Goal: Find specific page/section: Find specific page/section

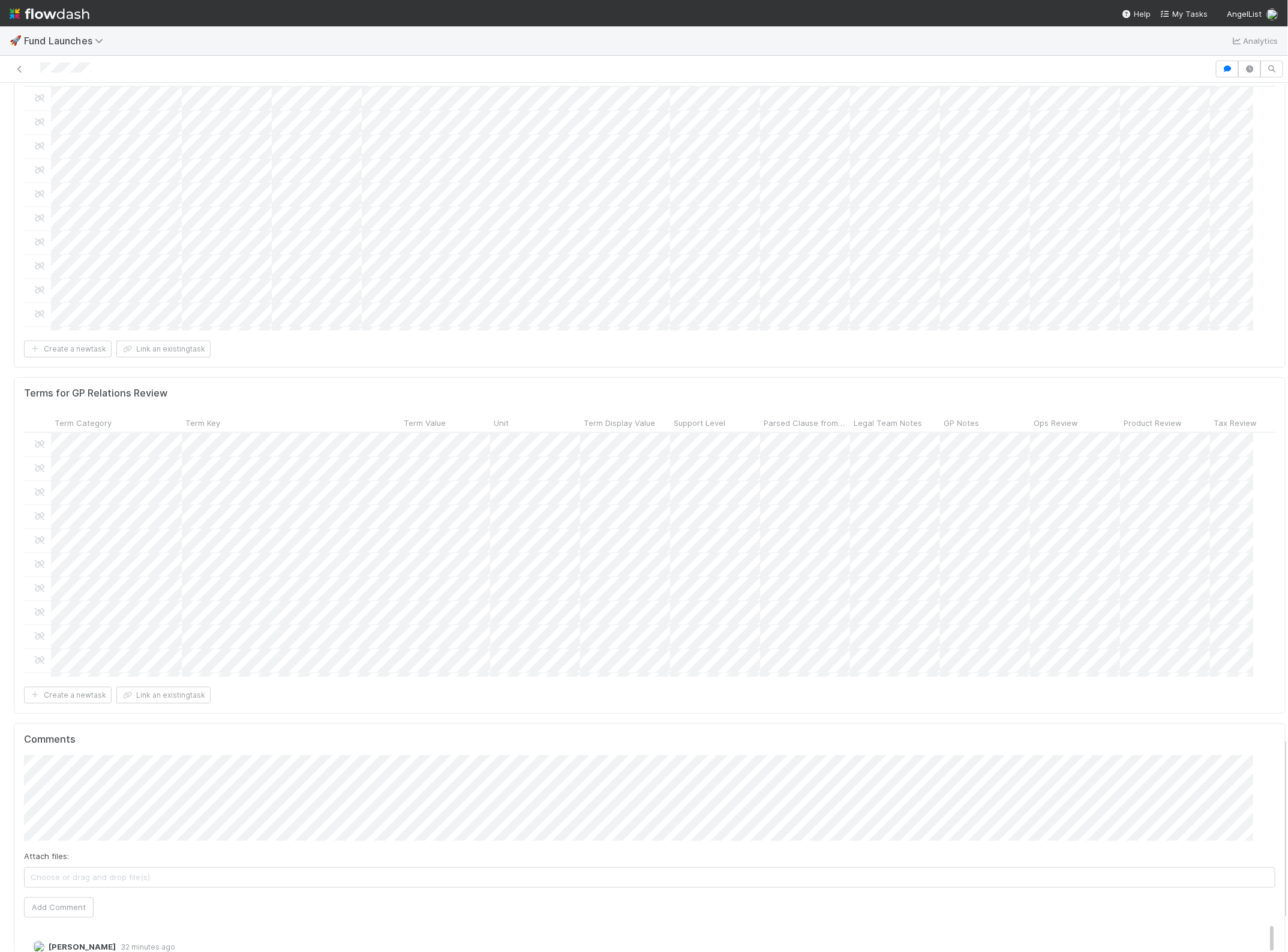
scroll to position [3096, 0]
click at [97, 562] on span "[PERSON_NAME]" at bounding box center [86, 560] width 61 height 10
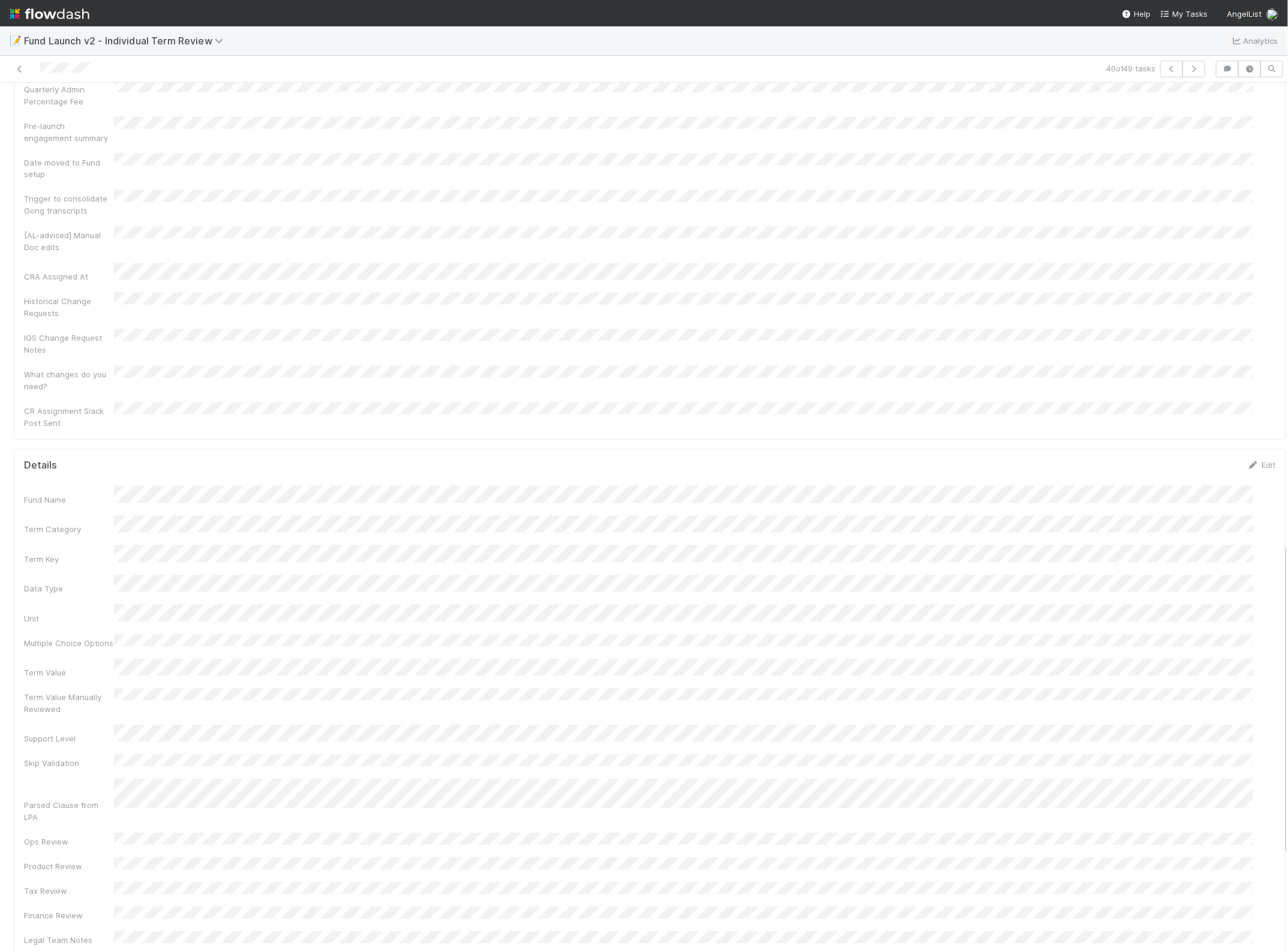
scroll to position [1548, 0]
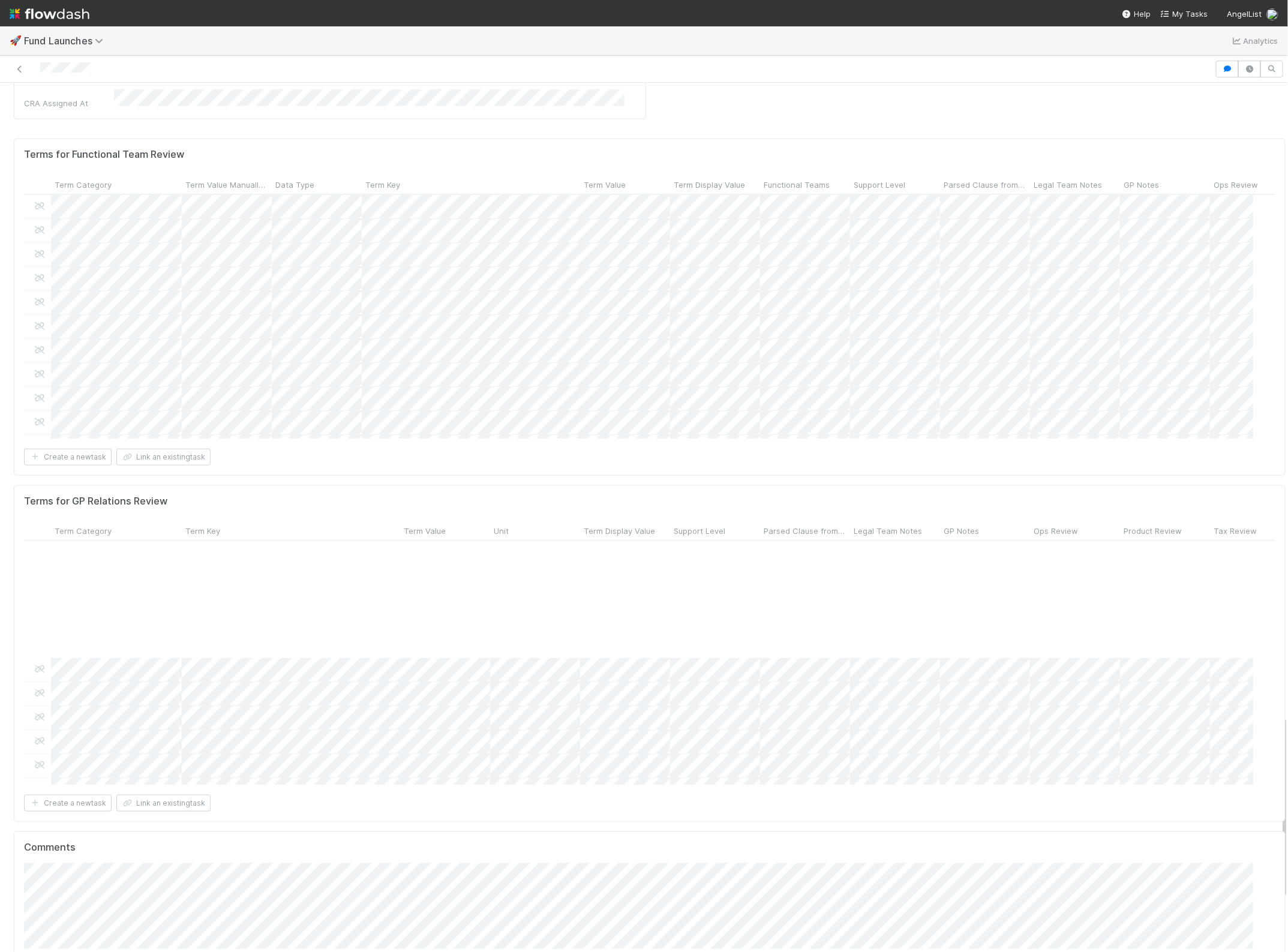
scroll to position [900, 0]
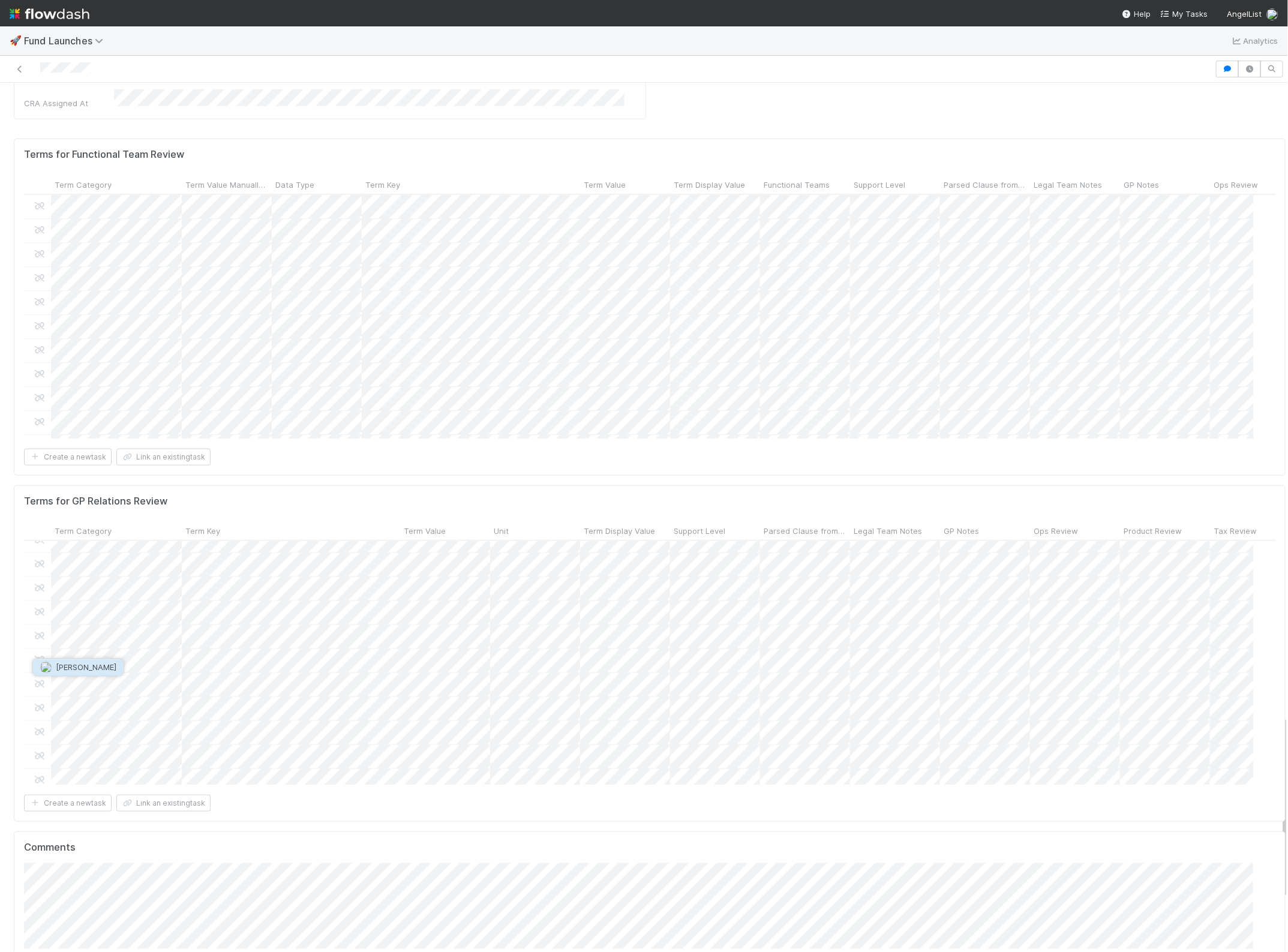
click at [97, 663] on span "[PERSON_NAME]" at bounding box center [86, 667] width 61 height 10
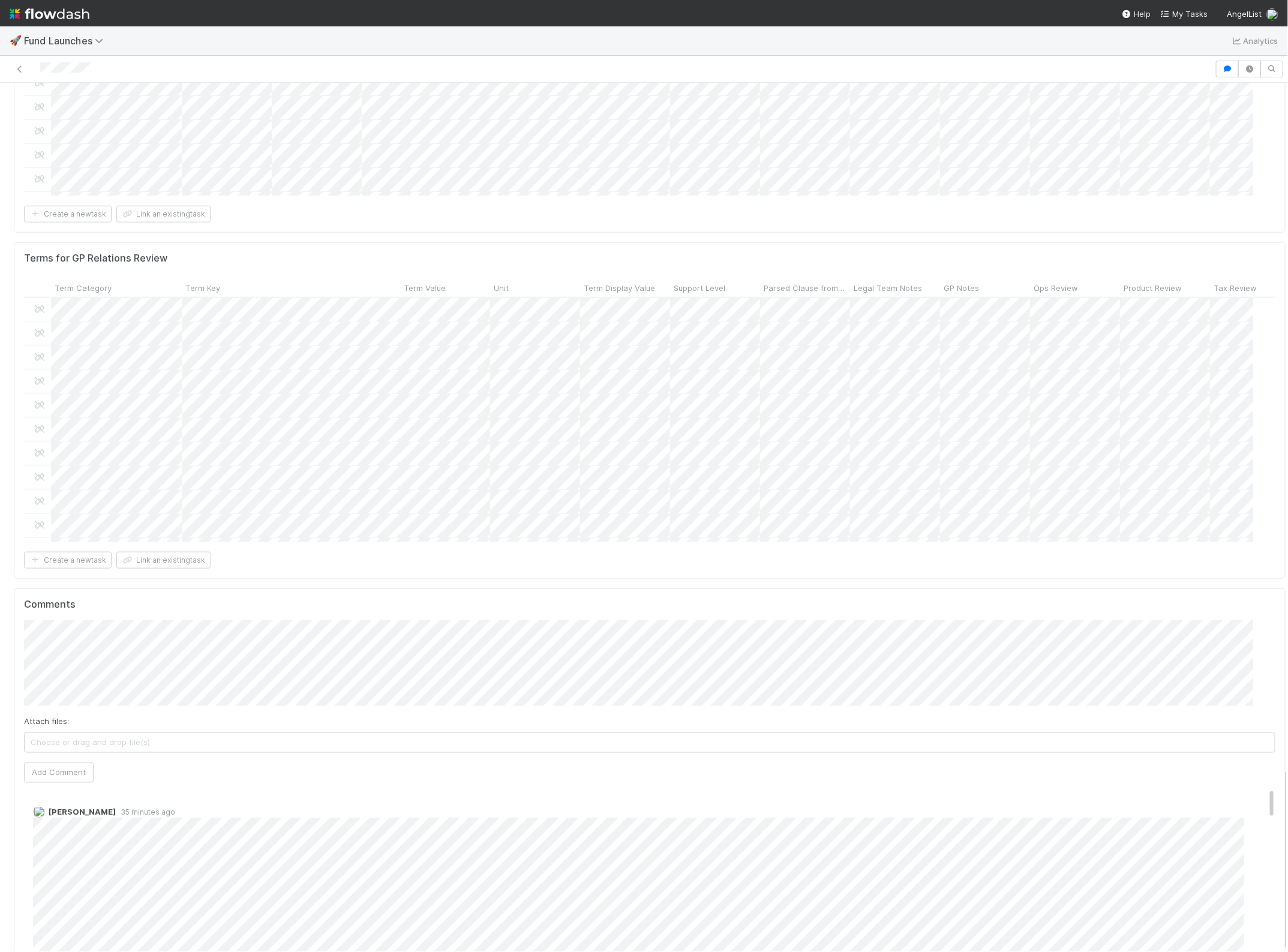
scroll to position [3246, 0]
click at [698, 446] on button "[PERSON_NAME]" at bounding box center [712, 442] width 91 height 17
click at [451, 465] on span "[PERSON_NAME]" at bounding box center [476, 463] width 61 height 10
click at [59, 766] on button "Add Comment" at bounding box center [59, 776] width 70 height 20
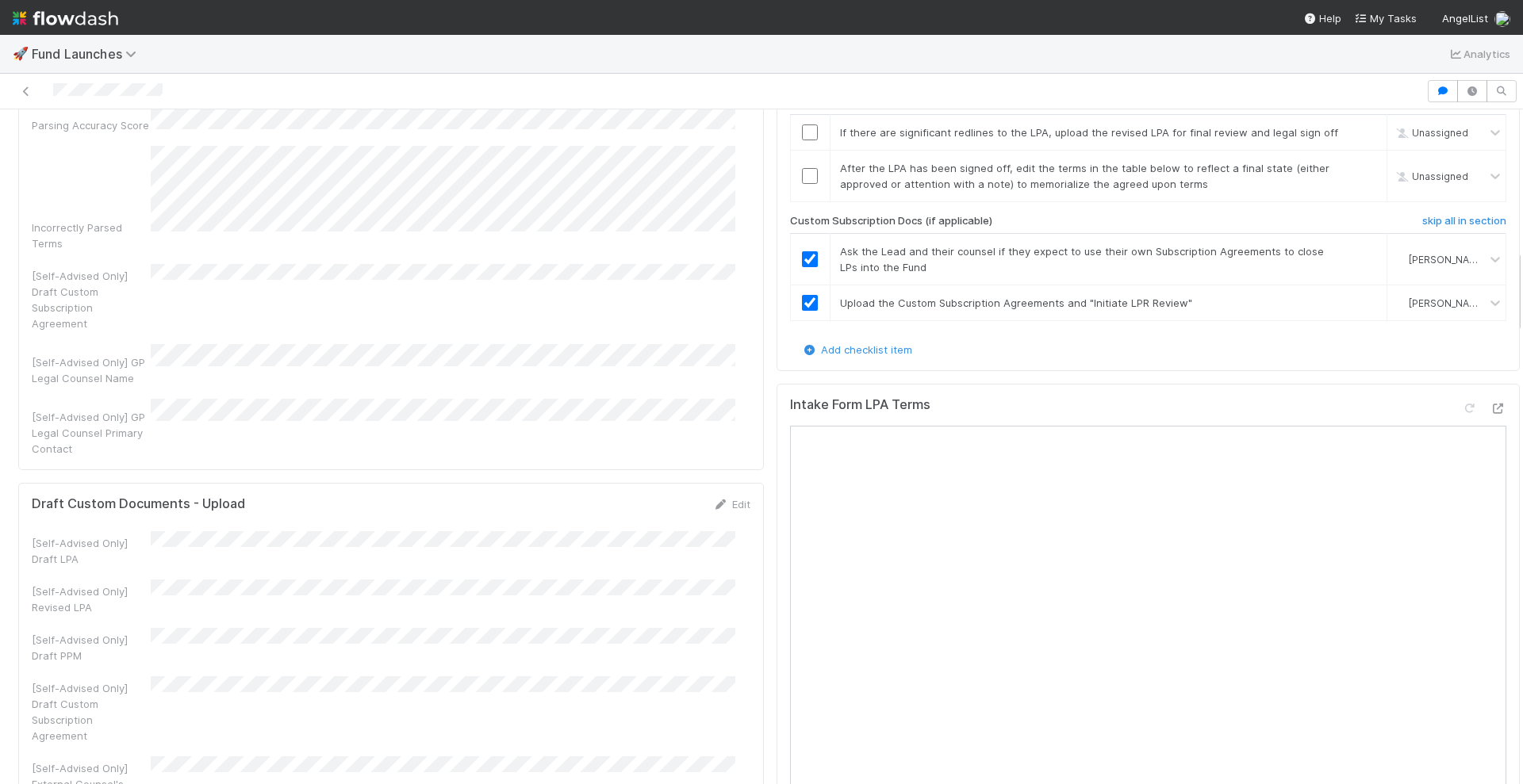
scroll to position [1190, 0]
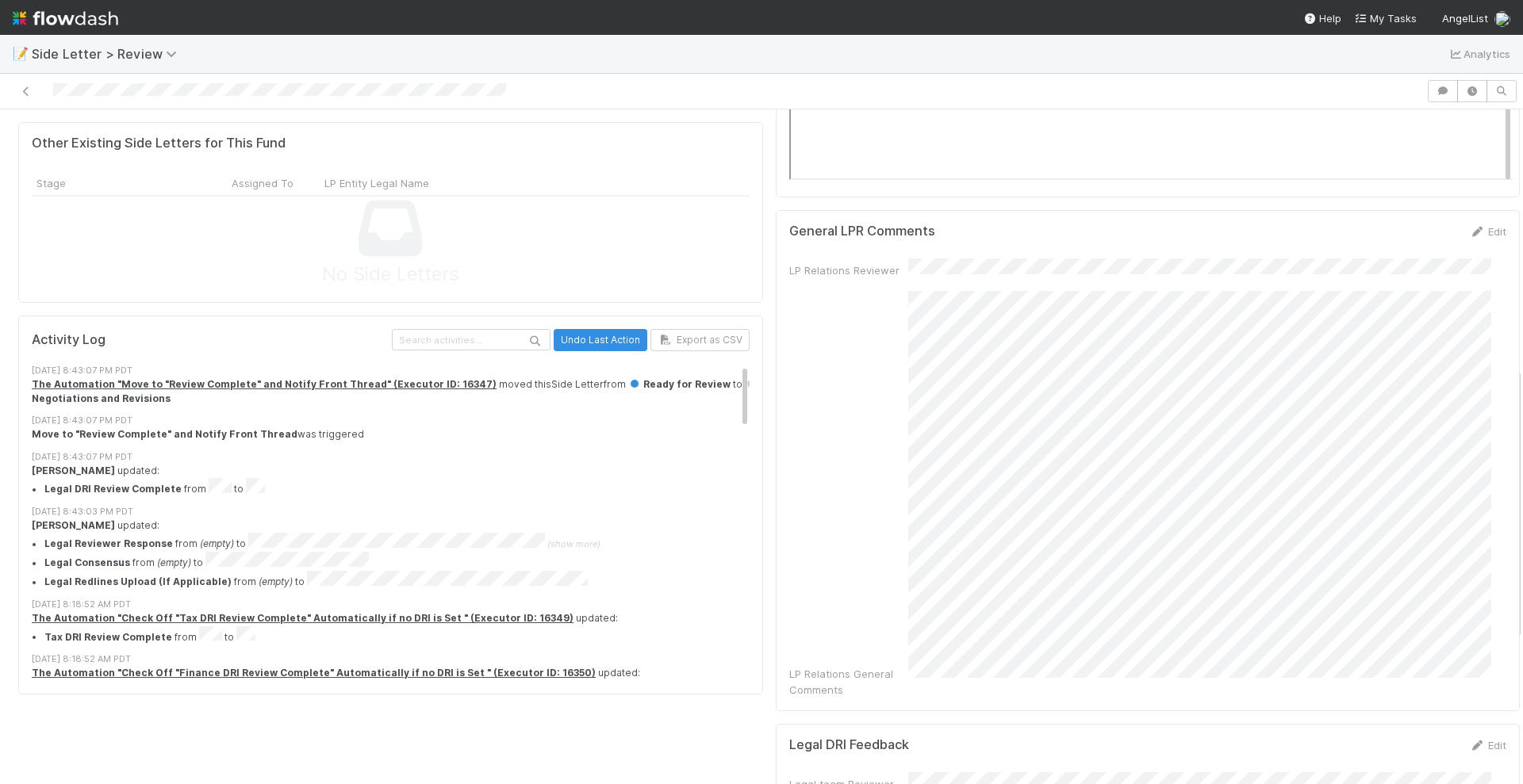
scroll to position [696, 0]
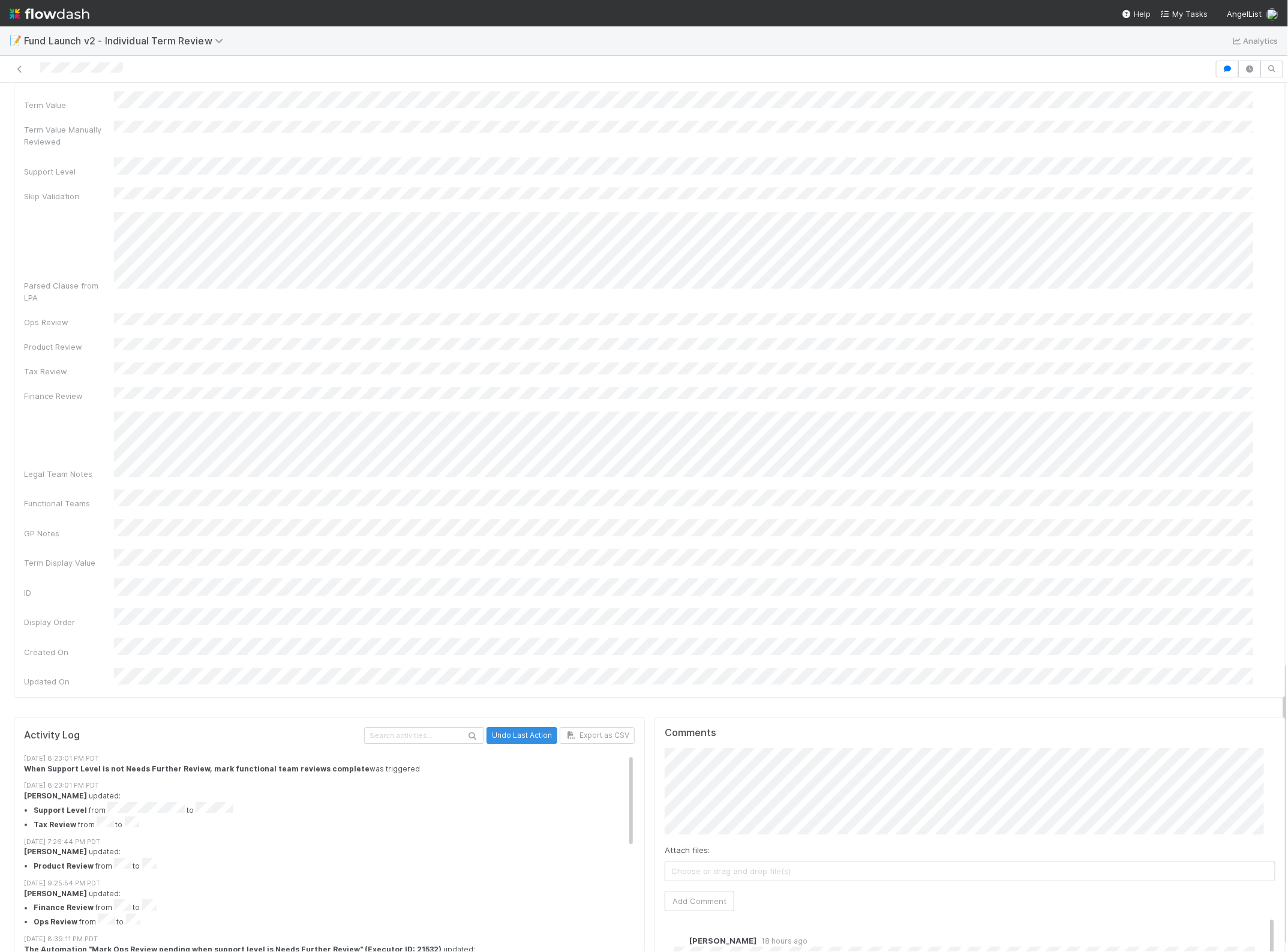
scroll to position [1778, 0]
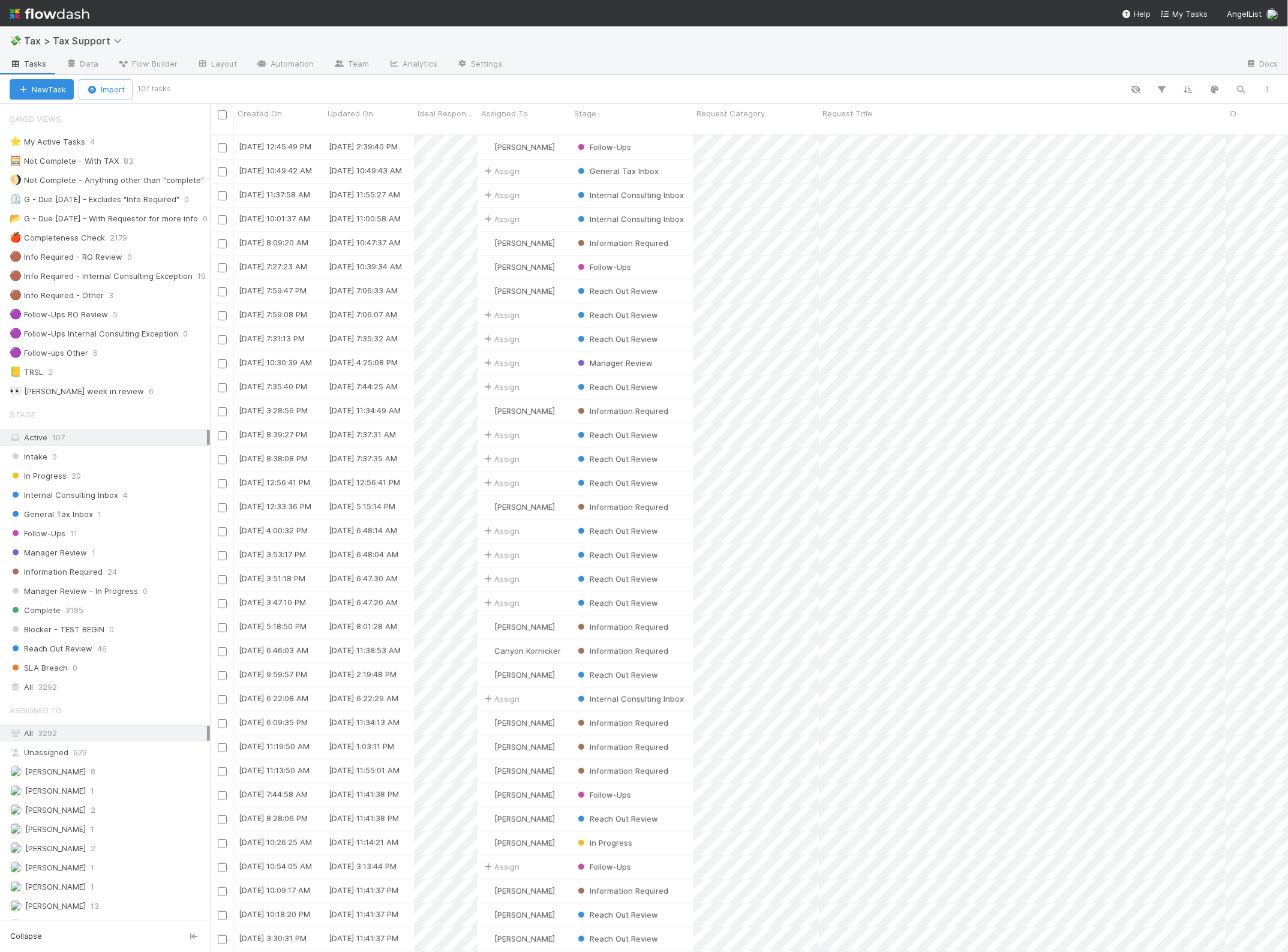
scroll to position [816, 1067]
click at [72, 8] on img at bounding box center [49, 14] width 80 height 20
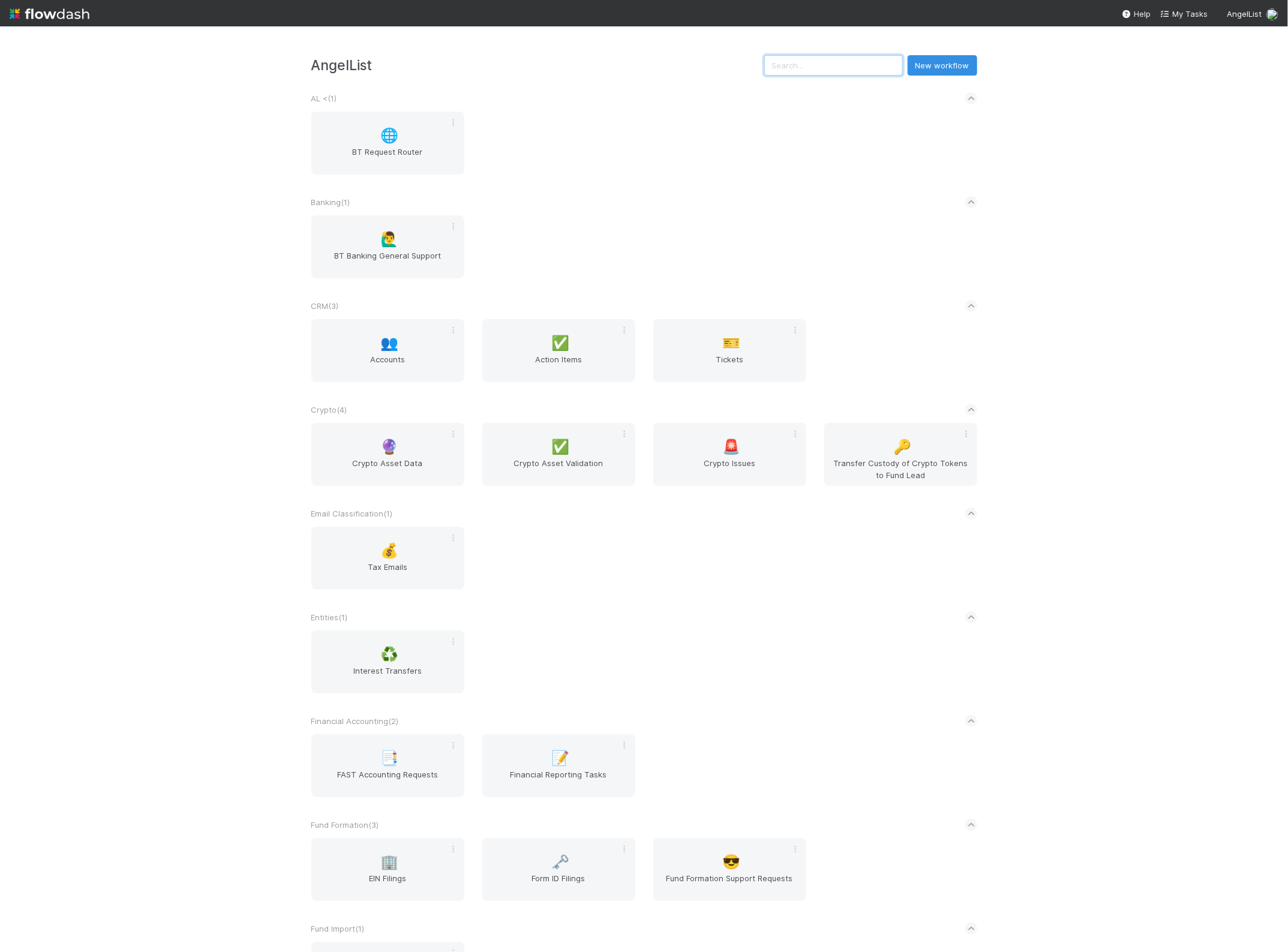
click at [803, 61] on input "text" at bounding box center [833, 66] width 139 height 20
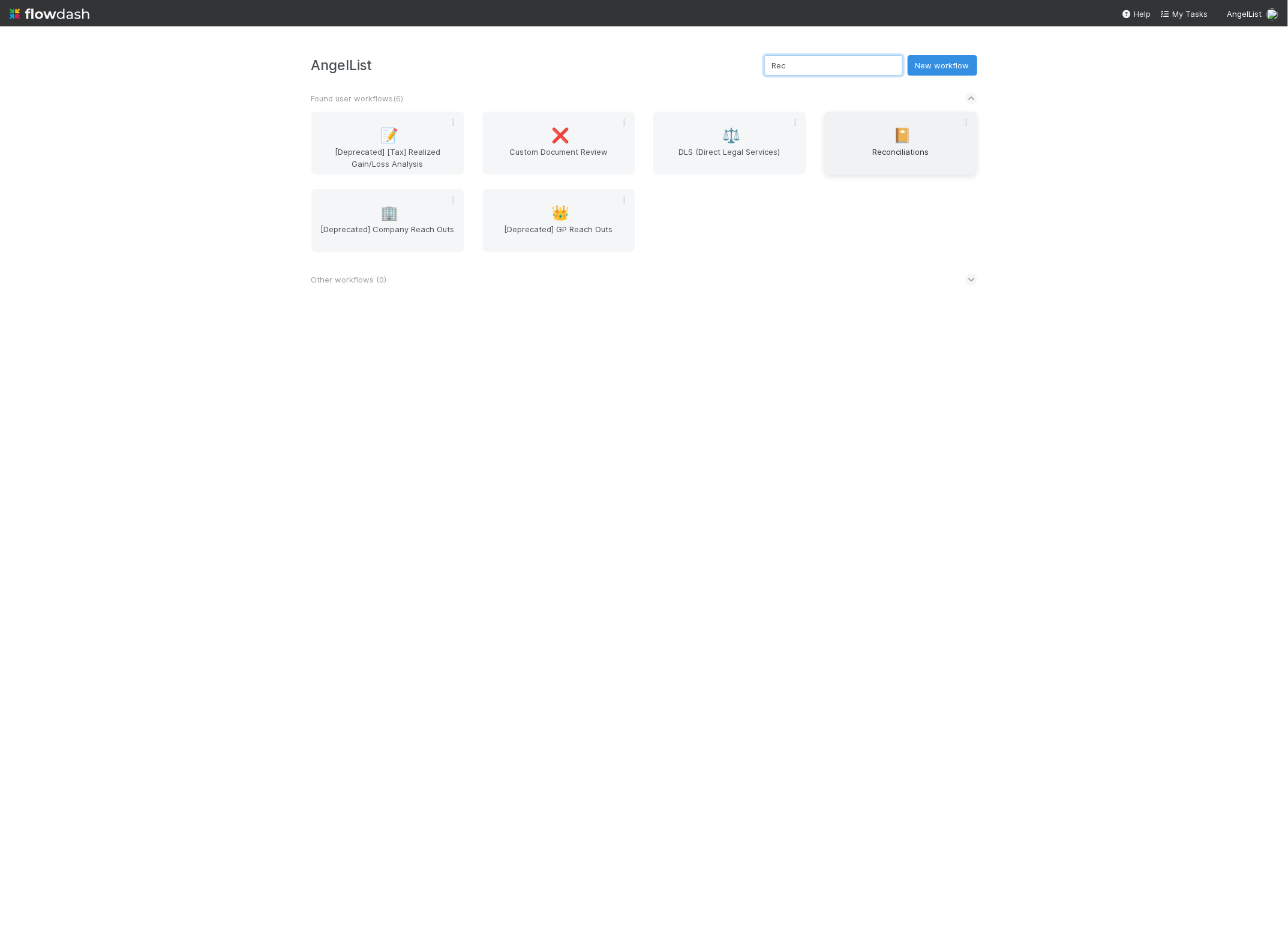
type input "Rec"
click at [883, 139] on div "📔 Reconciliations" at bounding box center [901, 143] width 153 height 63
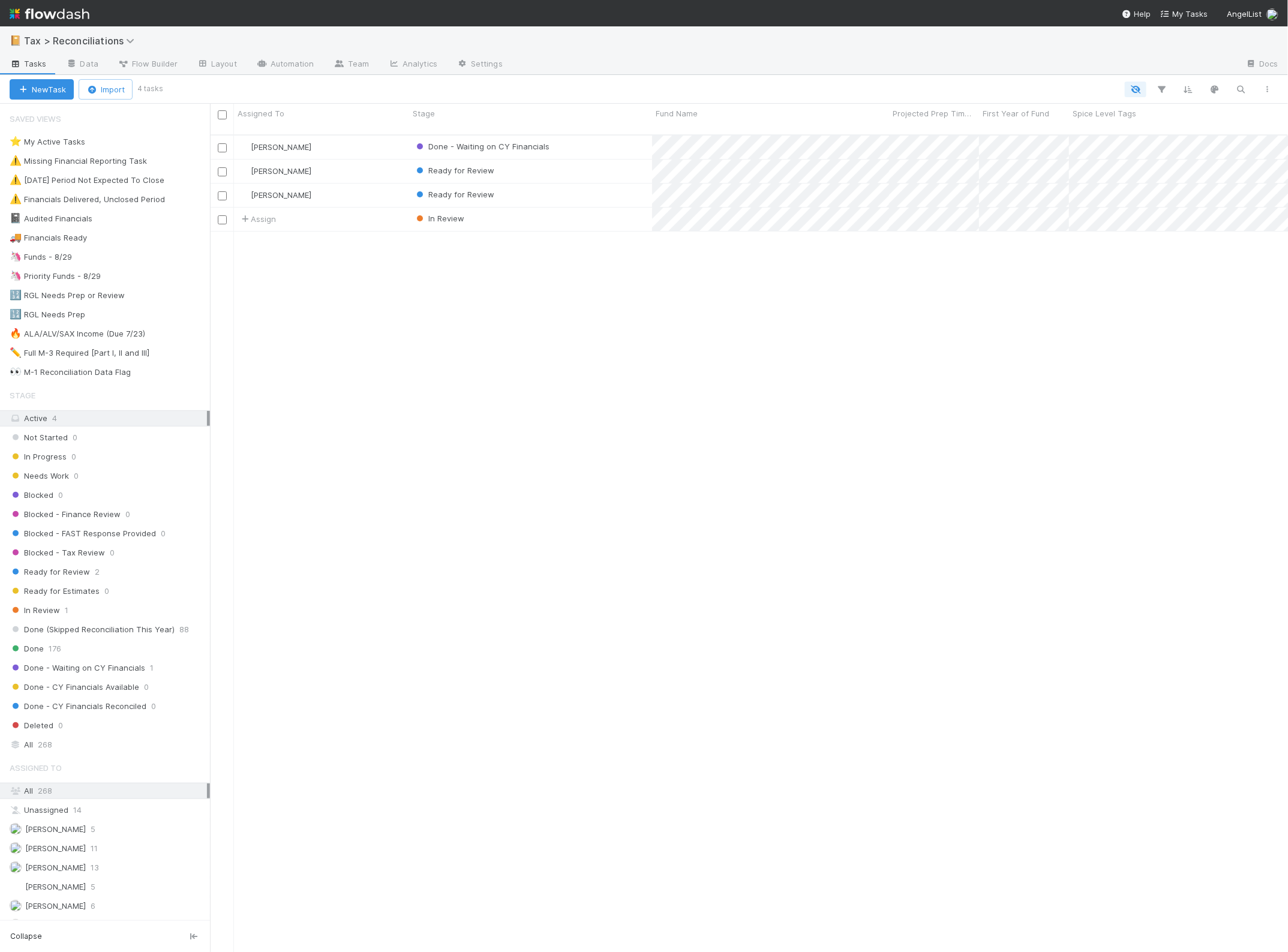
scroll to position [816, 1067]
click at [592, 160] on div "Ready for Review" at bounding box center [530, 171] width 243 height 23
